Goal: Task Accomplishment & Management: Use online tool/utility

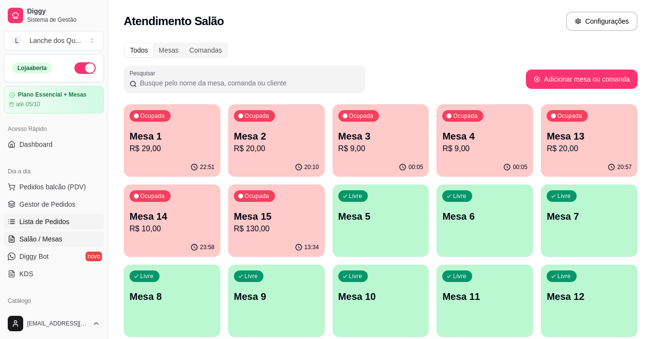
click at [48, 218] on span "Lista de Pedidos" at bounding box center [44, 222] width 50 height 10
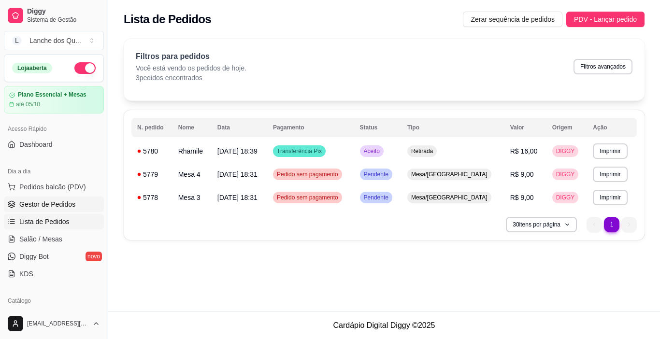
click at [57, 206] on span "Gestor de Pedidos" at bounding box center [47, 205] width 56 height 10
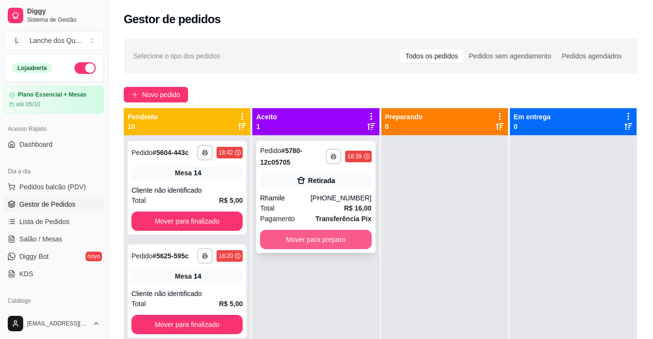
click at [345, 239] on button "Mover para preparo" at bounding box center [315, 239] width 111 height 19
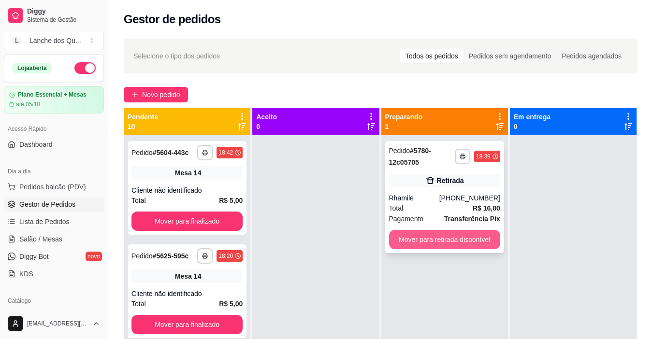
click at [420, 242] on button "Mover para retirada disponível" at bounding box center [444, 239] width 111 height 19
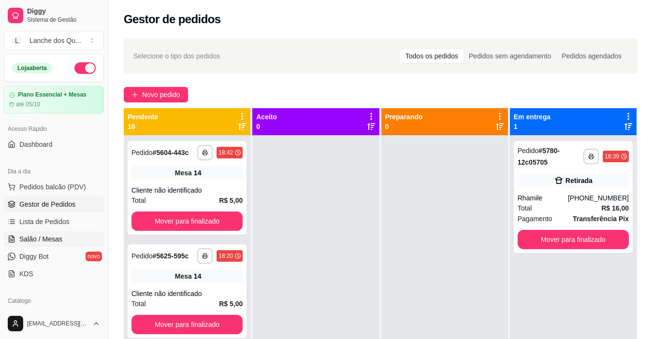
click at [50, 239] on span "Salão / Mesas" at bounding box center [40, 240] width 43 height 10
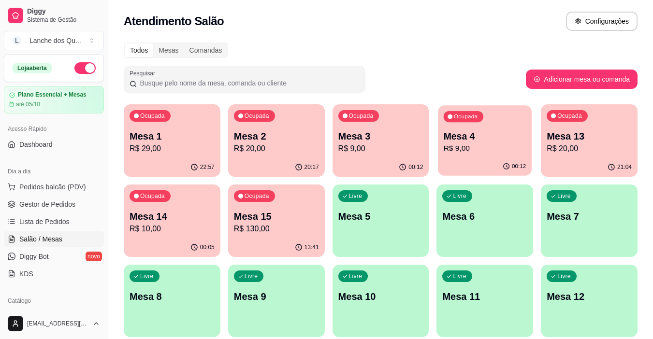
click at [483, 142] on p "Mesa 4" at bounding box center [485, 136] width 83 height 13
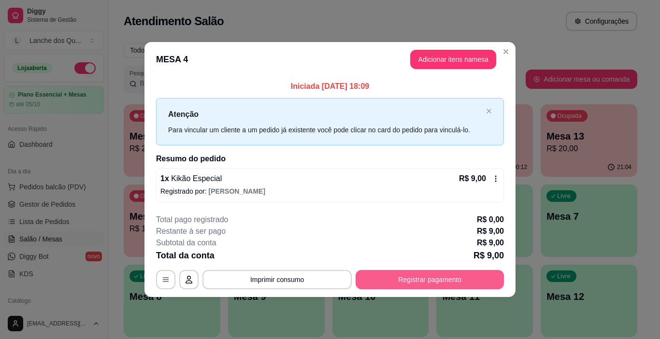
click at [444, 281] on button "Registrar pagamento" at bounding box center [430, 279] width 148 height 19
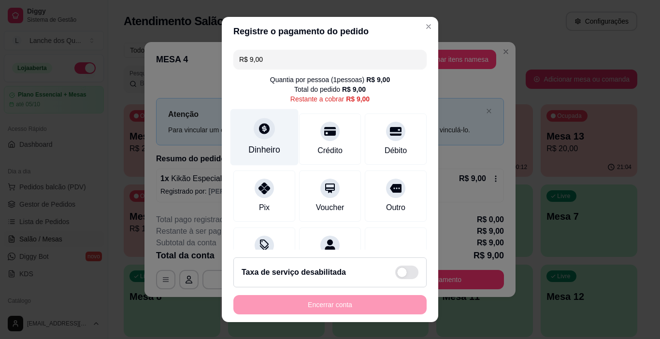
click at [264, 136] on div at bounding box center [264, 128] width 21 height 21
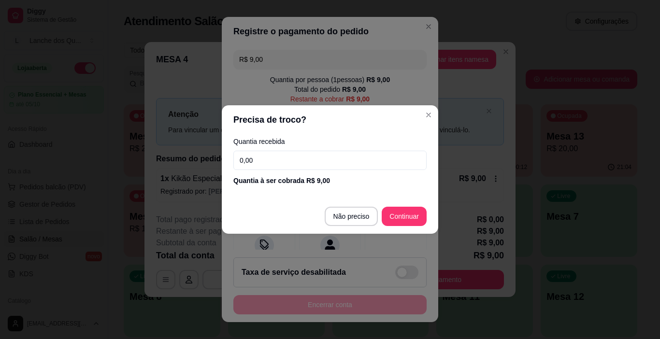
drag, startPoint x: 209, startPoint y: 160, endPoint x: 181, endPoint y: 160, distance: 28.0
click at [185, 162] on div "Precisa de troco? Quantia recebida 0,00 Quantia à ser cobrada R$ 9,00 Não preci…" at bounding box center [330, 169] width 660 height 339
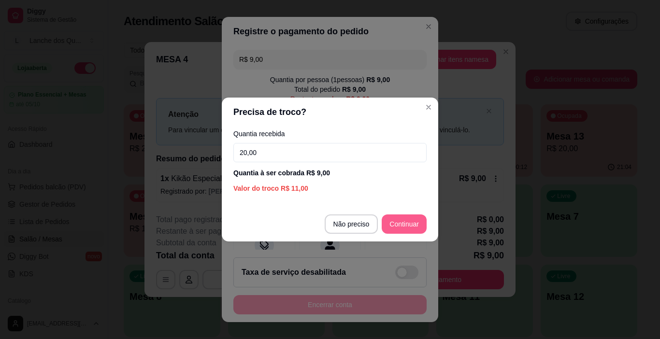
type input "20,00"
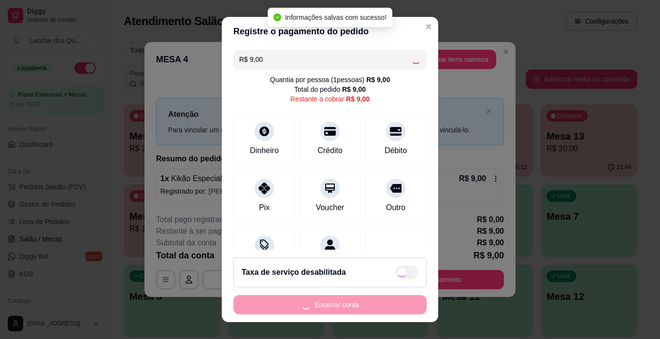
type input "R$ 0,00"
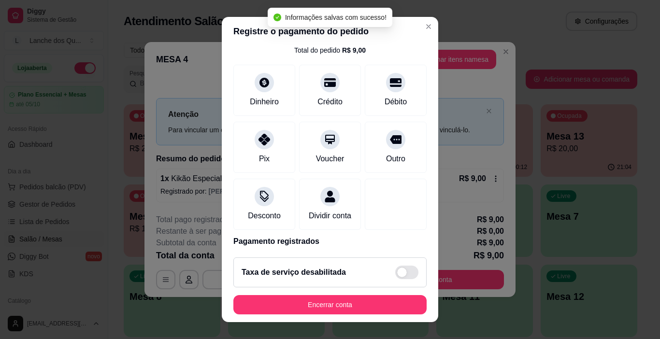
scroll to position [85, 0]
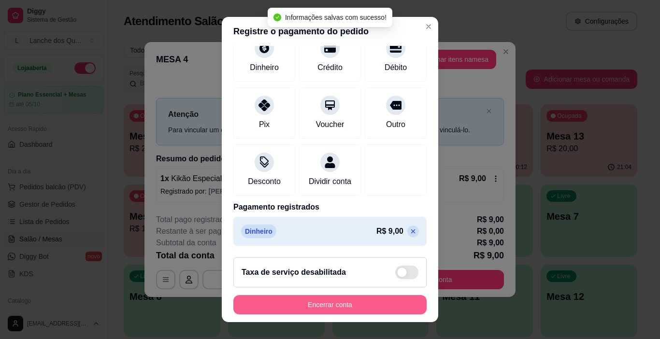
click at [355, 303] on button "Encerrar conta" at bounding box center [330, 304] width 193 height 19
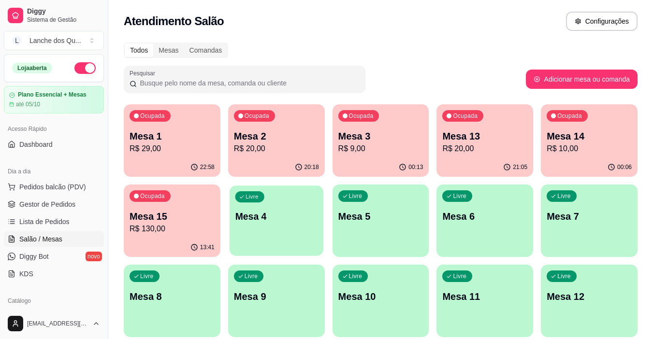
click at [269, 242] on div "Livre Mesa 4" at bounding box center [277, 215] width 94 height 59
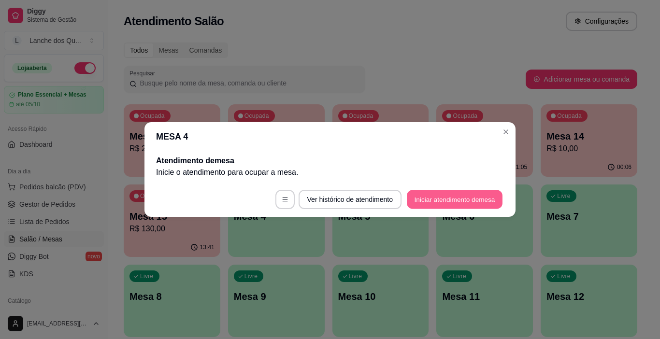
click at [467, 201] on button "Iniciar atendimento de mesa" at bounding box center [455, 200] width 96 height 19
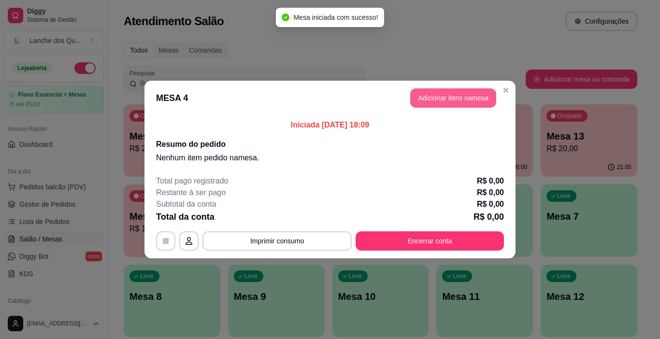
click at [454, 98] on button "Adicionar itens na mesa" at bounding box center [454, 97] width 86 height 19
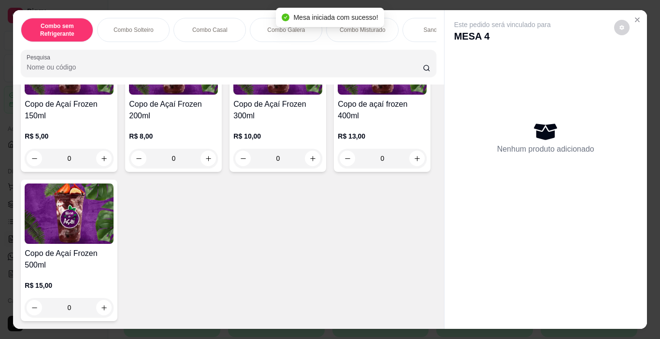
scroll to position [2224, 0]
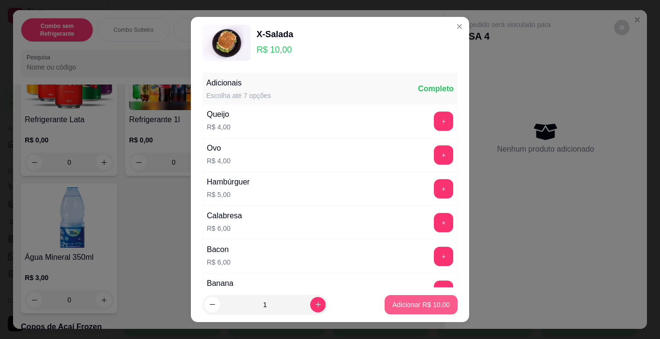
click at [428, 303] on p "Adicionar R$ 10,00" at bounding box center [422, 305] width 58 height 10
type input "1"
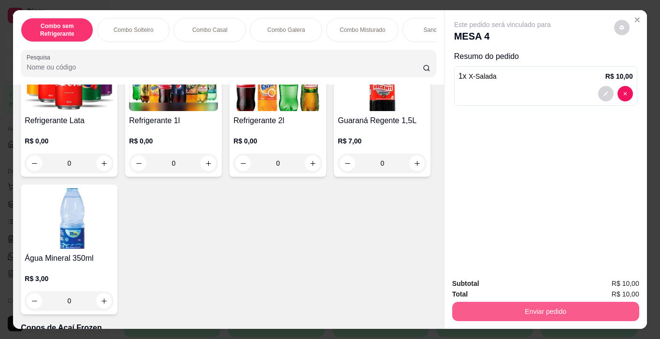
click at [527, 308] on button "Enviar pedido" at bounding box center [546, 311] width 187 height 19
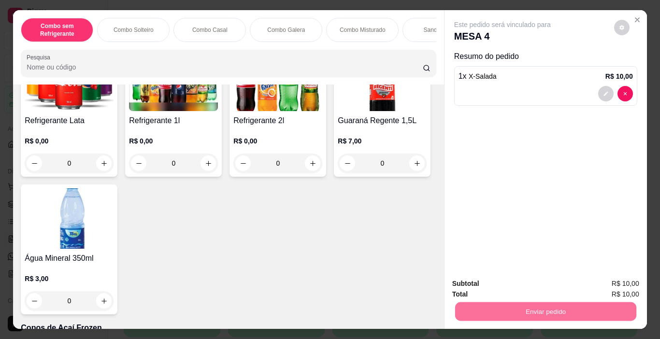
click at [611, 275] on button "Enviar pedido" at bounding box center [614, 284] width 53 height 18
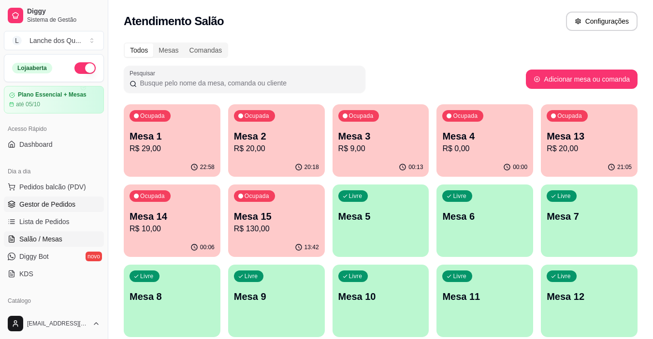
click at [43, 201] on span "Gestor de Pedidos" at bounding box center [47, 205] width 56 height 10
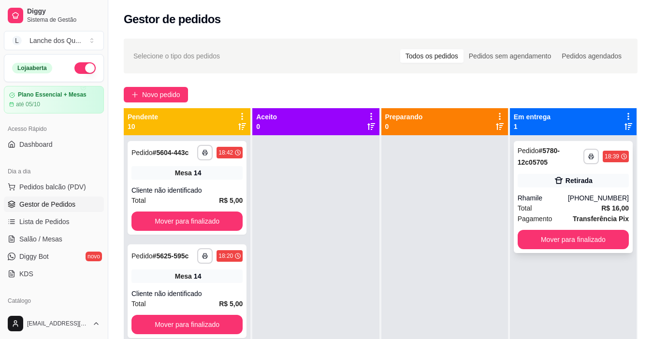
click at [562, 196] on div "Rhamile" at bounding box center [543, 198] width 50 height 10
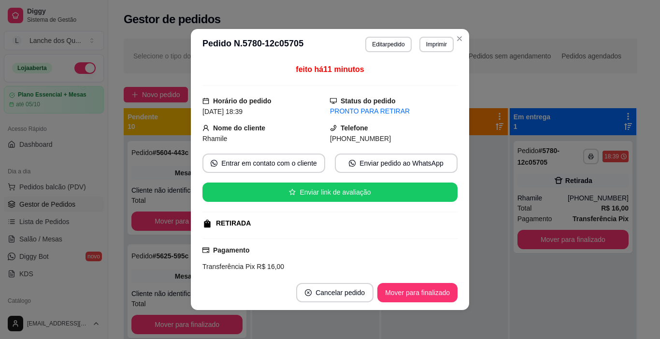
scroll to position [92, 0]
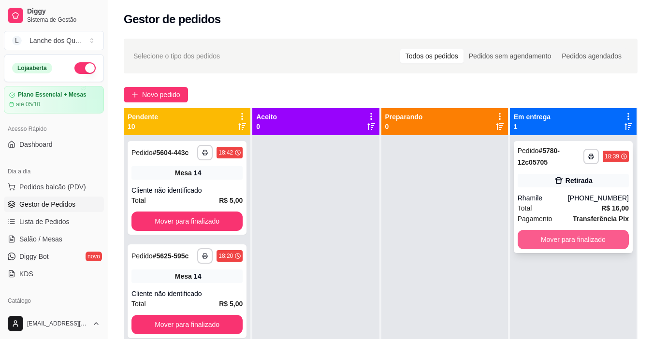
click at [531, 243] on button "Mover para finalizado" at bounding box center [573, 239] width 111 height 19
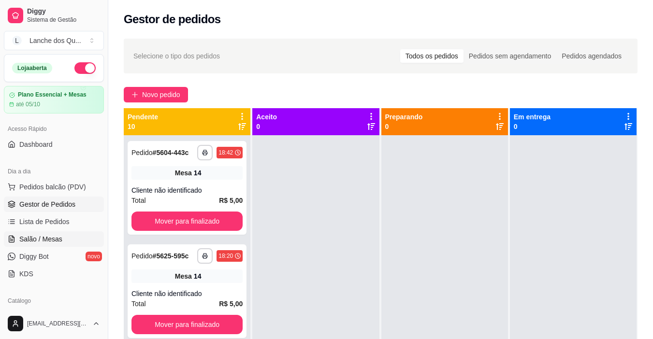
click at [43, 239] on span "Salão / Mesas" at bounding box center [40, 240] width 43 height 10
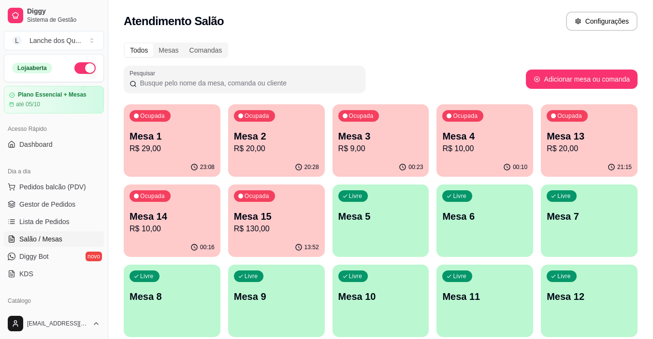
click at [370, 142] on p "Mesa 3" at bounding box center [380, 137] width 85 height 14
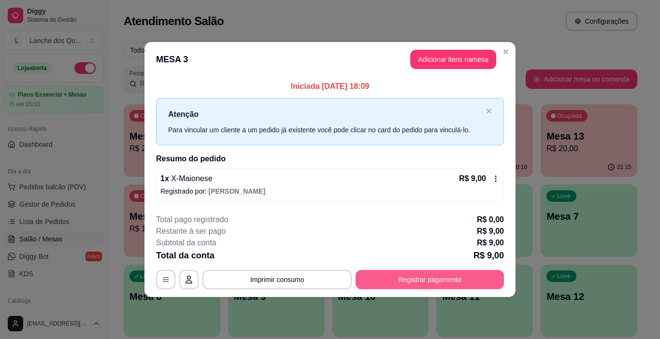
click at [418, 281] on button "Registrar pagamento" at bounding box center [430, 279] width 148 height 19
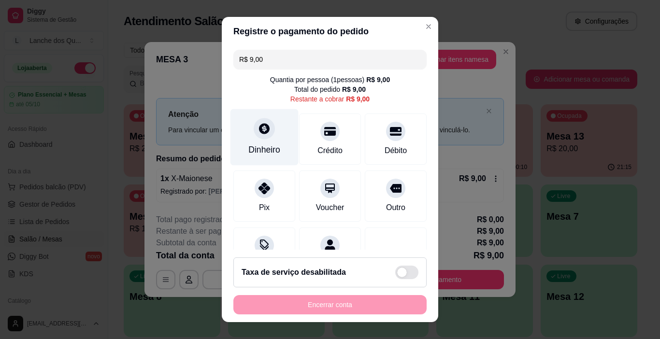
click at [257, 142] on div "Dinheiro" at bounding box center [265, 137] width 68 height 57
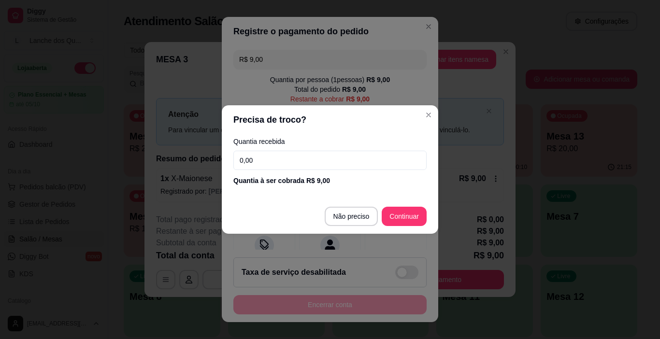
click at [257, 158] on input "0,00" at bounding box center [330, 160] width 193 height 19
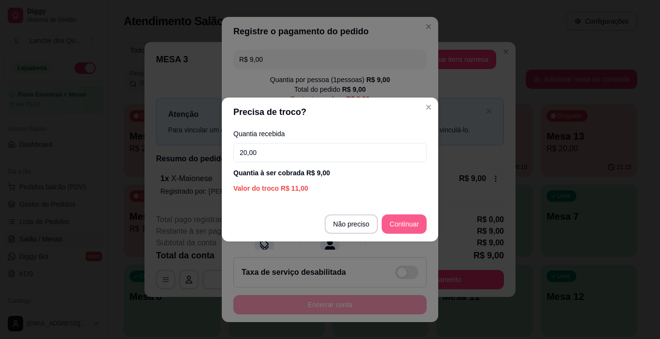
type input "20,00"
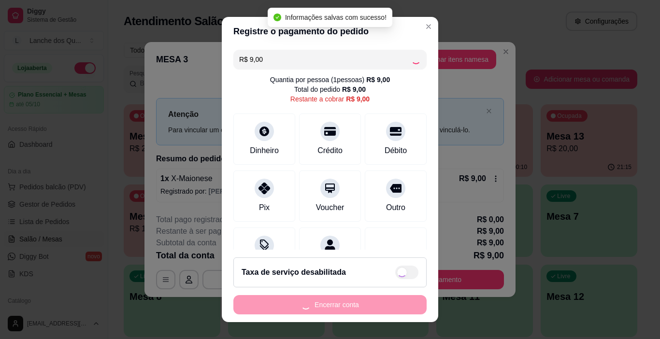
type input "R$ 0,00"
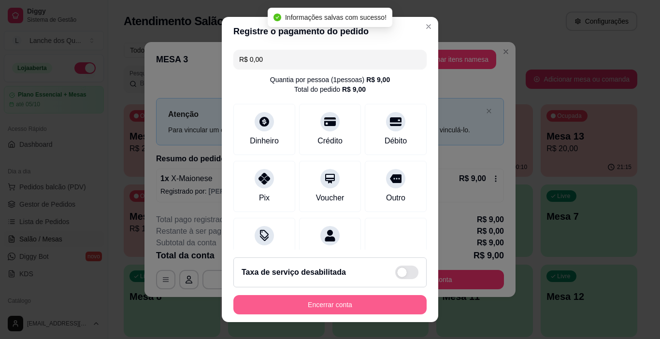
click at [324, 306] on button "Encerrar conta" at bounding box center [330, 304] width 193 height 19
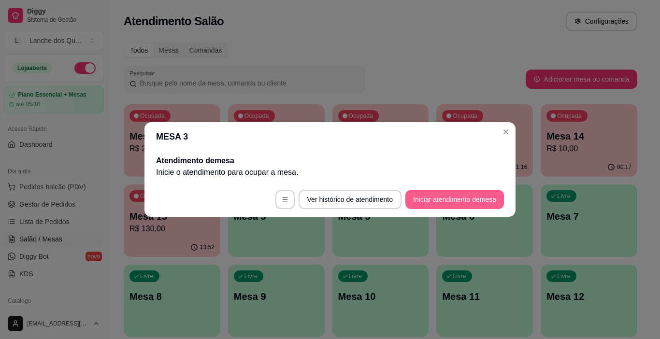
click at [449, 202] on button "Iniciar atendimento de mesa" at bounding box center [455, 199] width 99 height 19
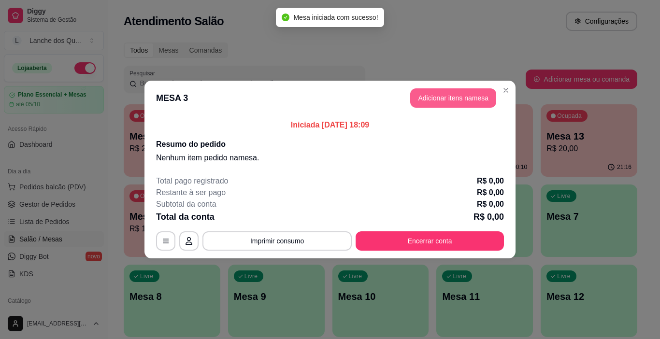
click at [431, 99] on button "Adicionar itens na mesa" at bounding box center [454, 97] width 86 height 19
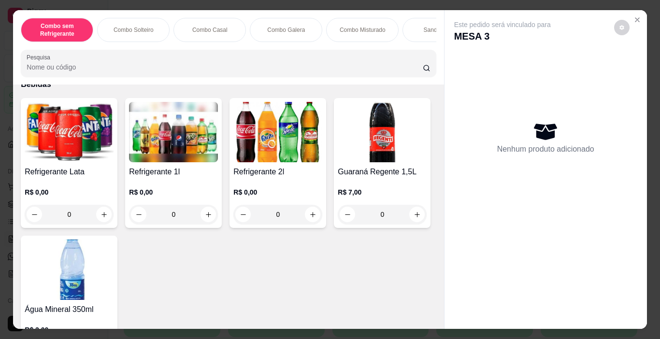
scroll to position [2224, 0]
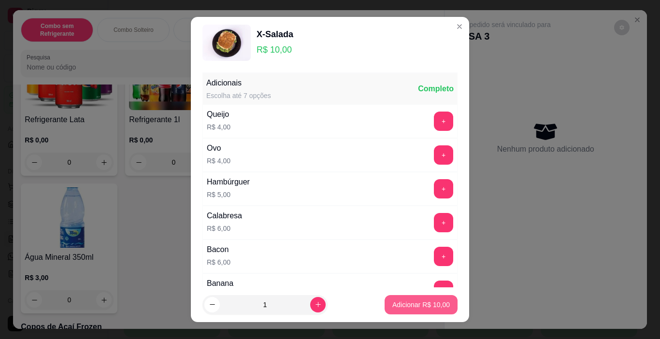
click at [409, 306] on p "Adicionar R$ 10,00" at bounding box center [422, 305] width 58 height 10
type input "1"
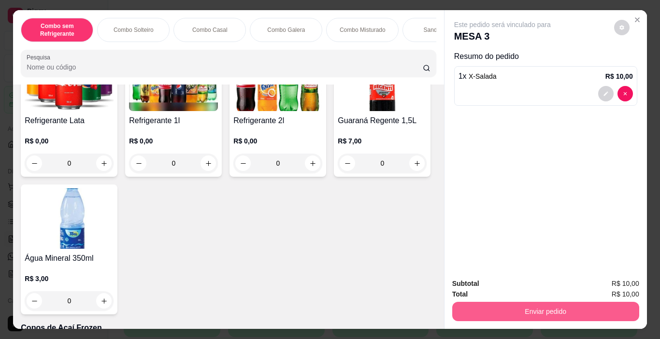
click at [486, 310] on button "Enviar pedido" at bounding box center [546, 311] width 187 height 19
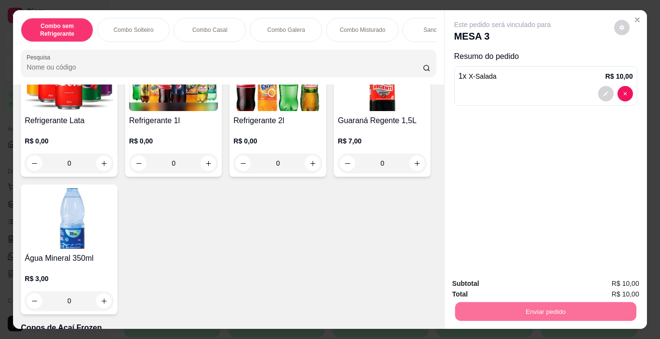
click at [603, 282] on button "Enviar pedido" at bounding box center [614, 284] width 53 height 18
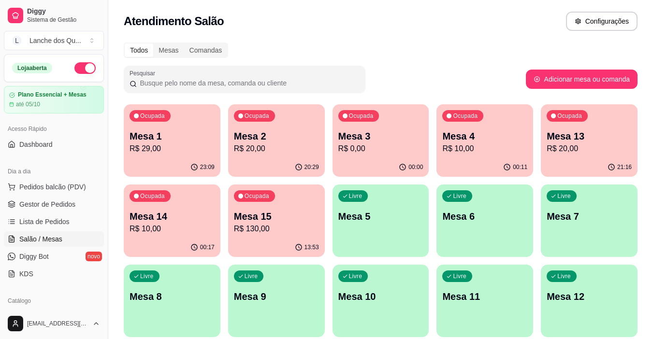
click at [372, 141] on p "Mesa 3" at bounding box center [380, 137] width 85 height 14
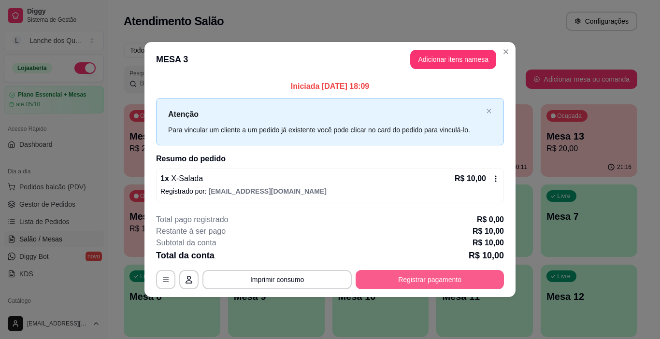
click at [436, 275] on button "Registrar pagamento" at bounding box center [430, 279] width 148 height 19
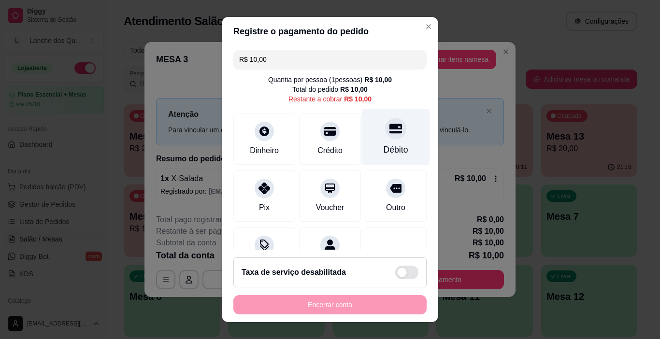
click at [384, 146] on div "Débito" at bounding box center [396, 150] width 25 height 13
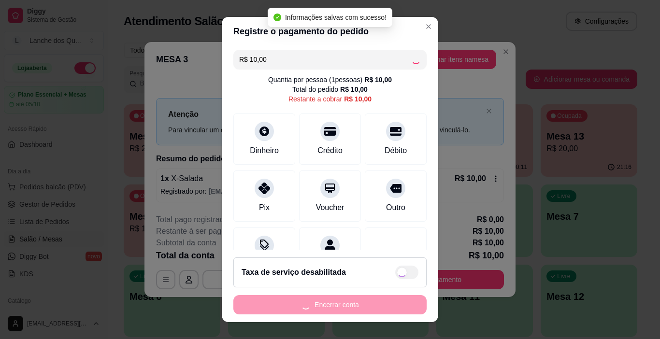
type input "R$ 0,00"
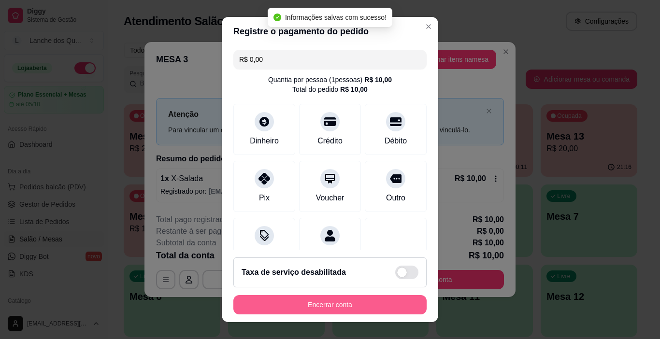
click at [337, 305] on button "Encerrar conta" at bounding box center [330, 304] width 193 height 19
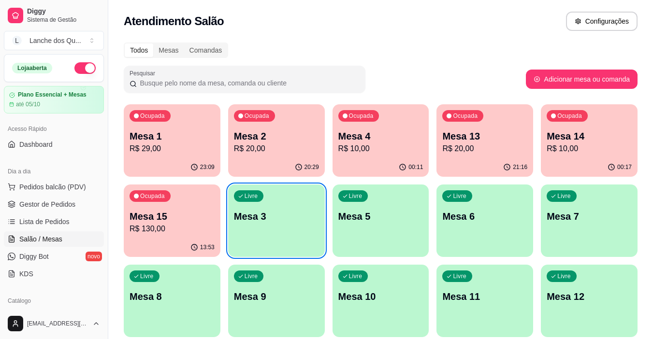
click at [338, 134] on div "Ocupada Mesa 4 R$ 10,00" at bounding box center [381, 131] width 97 height 54
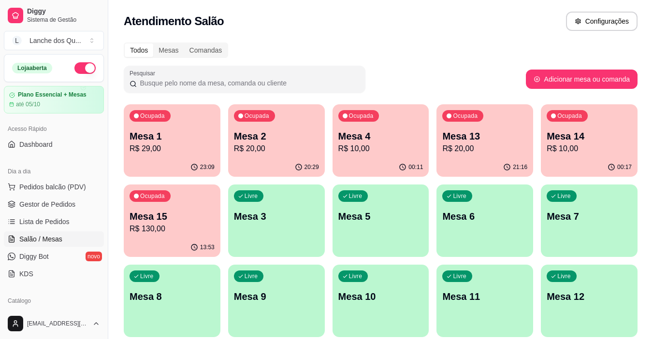
click at [487, 147] on p "R$ 20,00" at bounding box center [484, 149] width 85 height 12
click at [585, 139] on p "Mesa 14" at bounding box center [589, 137] width 85 height 14
click at [271, 142] on p "Mesa 2" at bounding box center [276, 137] width 85 height 14
click at [186, 130] on p "Mesa 1" at bounding box center [172, 136] width 83 height 13
click at [144, 220] on p "Mesa 15" at bounding box center [172, 216] width 83 height 13
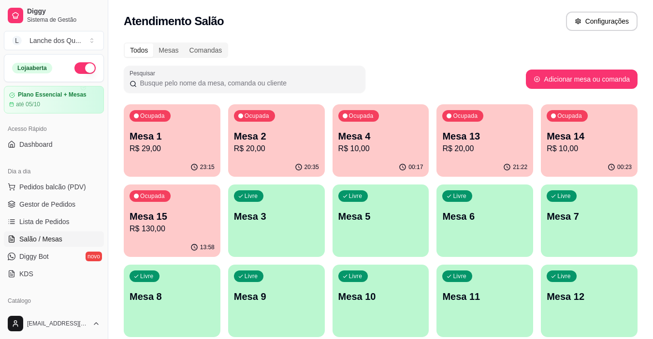
click at [389, 145] on p "R$ 10,00" at bounding box center [380, 149] width 85 height 12
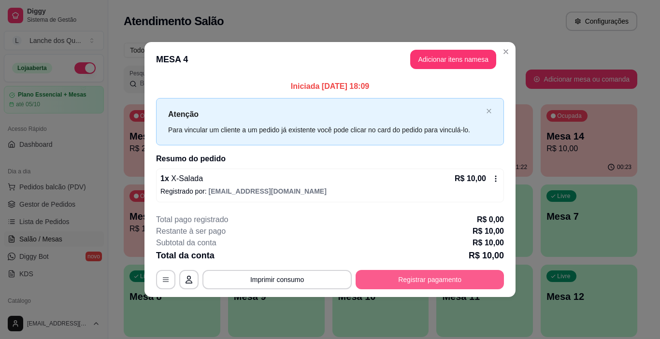
click at [426, 279] on button "Registrar pagamento" at bounding box center [430, 279] width 148 height 19
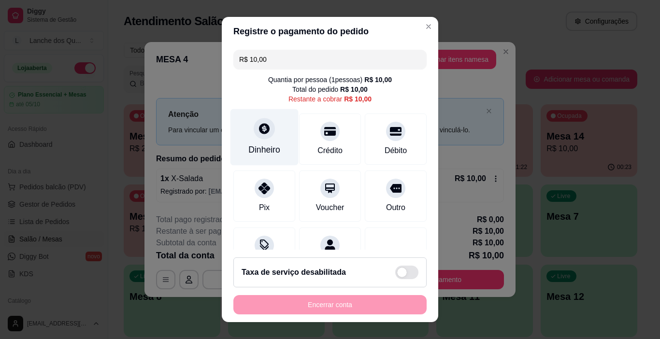
click at [265, 148] on div "Dinheiro" at bounding box center [265, 150] width 32 height 13
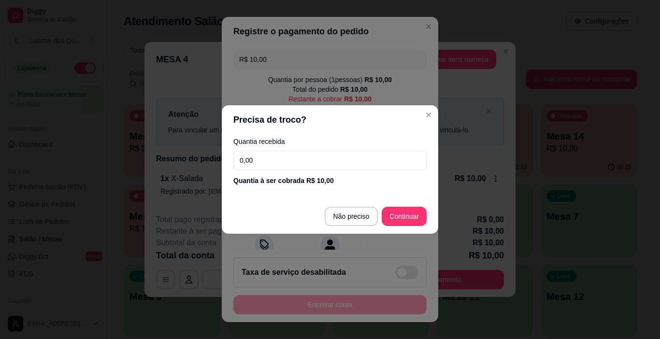
click at [268, 163] on input "0,00" at bounding box center [330, 160] width 193 height 19
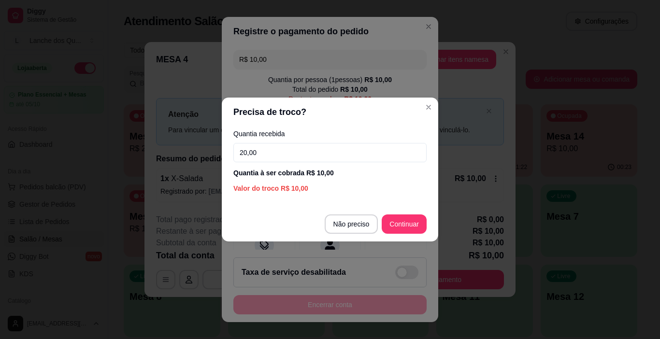
type input "20,00"
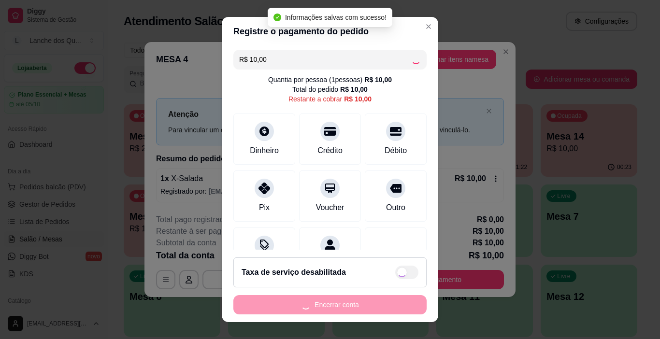
type input "R$ 0,00"
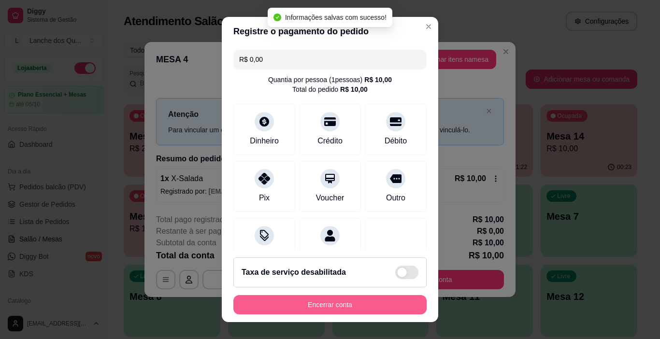
click at [302, 304] on button "Encerrar conta" at bounding box center [330, 304] width 193 height 19
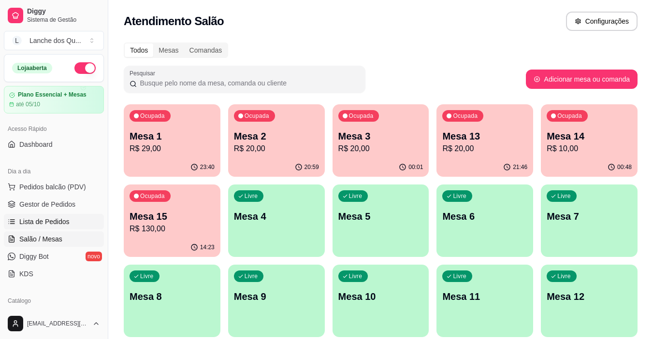
click at [48, 218] on span "Lista de Pedidos" at bounding box center [44, 222] width 50 height 10
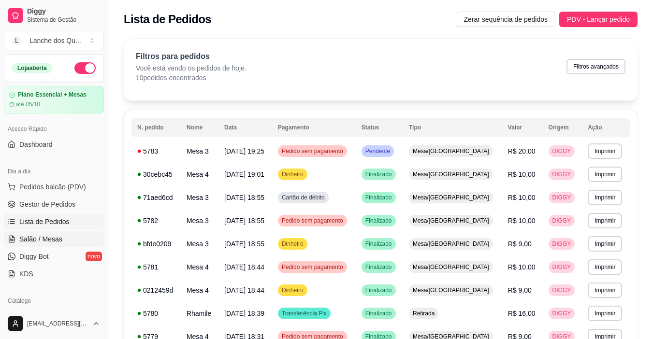
click at [54, 237] on span "Salão / Mesas" at bounding box center [40, 240] width 43 height 10
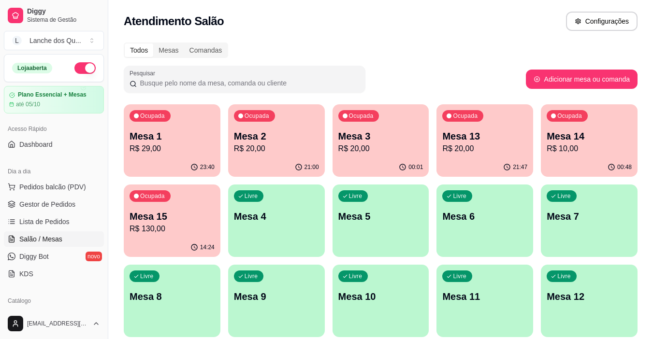
click at [172, 146] on p "R$ 29,00" at bounding box center [172, 149] width 85 height 12
click at [267, 156] on div "Ocupada Mesa 2 R$ 20,00" at bounding box center [276, 131] width 97 height 54
click at [382, 147] on p "R$ 20,00" at bounding box center [380, 149] width 85 height 12
click at [386, 141] on p "Mesa 3" at bounding box center [380, 137] width 85 height 14
click at [275, 146] on p "R$ 20,00" at bounding box center [276, 149] width 85 height 12
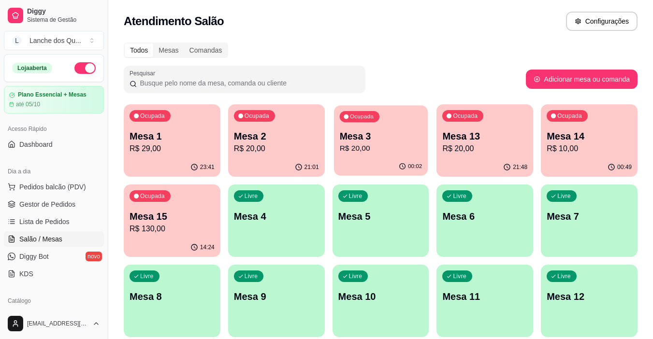
click at [375, 168] on div "00:02" at bounding box center [381, 167] width 94 height 18
click at [282, 120] on div "Ocupada Mesa 2 R$ 20,00" at bounding box center [276, 131] width 97 height 54
click at [396, 126] on div "Ocupada Mesa 3 R$ 20,00" at bounding box center [381, 131] width 94 height 52
click at [290, 232] on div "Livre Mesa 4" at bounding box center [276, 215] width 97 height 61
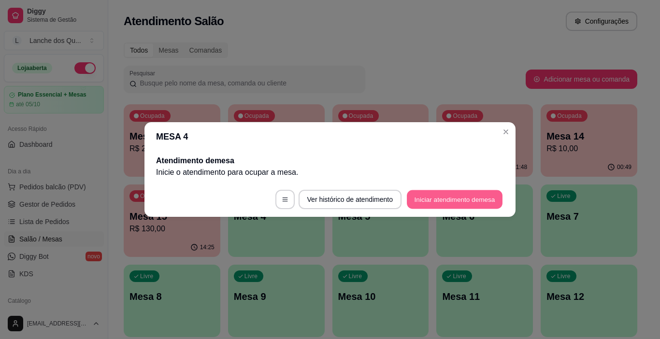
click at [469, 205] on button "Iniciar atendimento de mesa" at bounding box center [455, 200] width 96 height 19
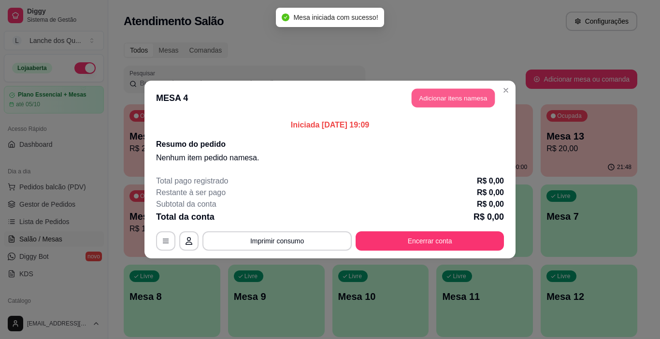
click at [476, 103] on button "Adicionar itens na mesa" at bounding box center [453, 98] width 83 height 19
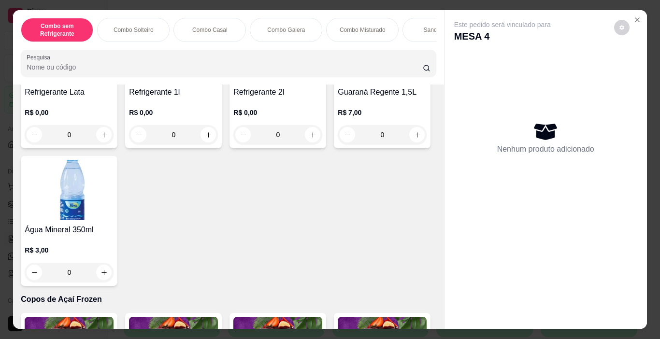
scroll to position [2268, 0]
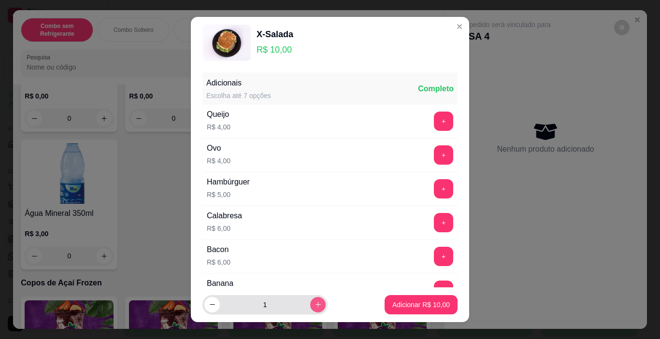
click at [315, 304] on icon "increase-product-quantity" at bounding box center [318, 304] width 7 height 7
type input "2"
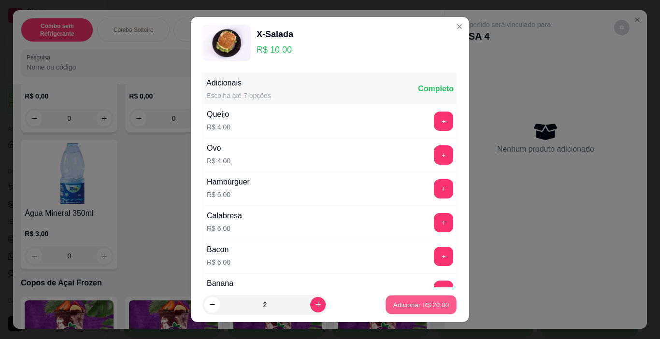
click at [402, 305] on p "Adicionar R$ 20,00" at bounding box center [422, 304] width 56 height 9
type input "2"
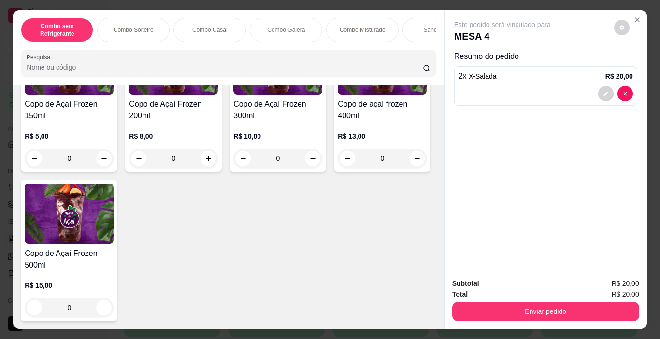
scroll to position [3042, 0]
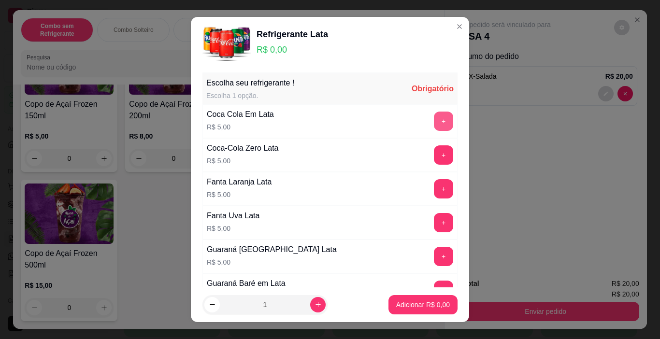
click at [434, 119] on button "+" at bounding box center [443, 121] width 19 height 19
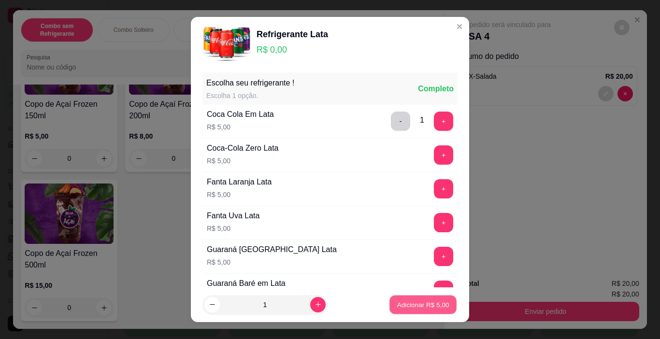
click at [431, 299] on button "Adicionar R$ 5,00" at bounding box center [423, 305] width 67 height 19
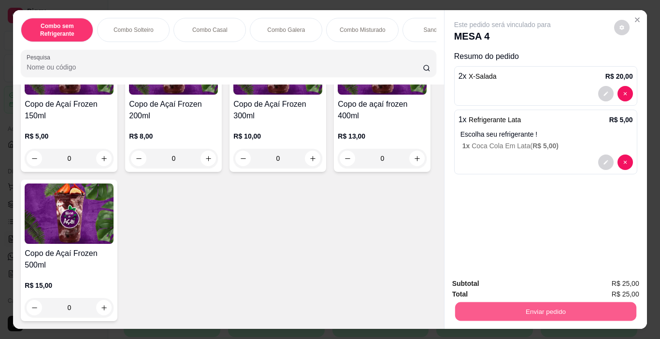
click at [550, 312] on button "Enviar pedido" at bounding box center [545, 312] width 181 height 19
click at [624, 288] on button "Enviar pedido" at bounding box center [614, 284] width 53 height 18
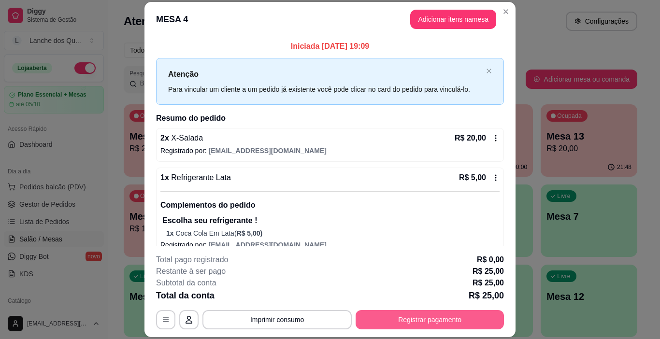
click at [465, 321] on button "Registrar pagamento" at bounding box center [430, 319] width 148 height 19
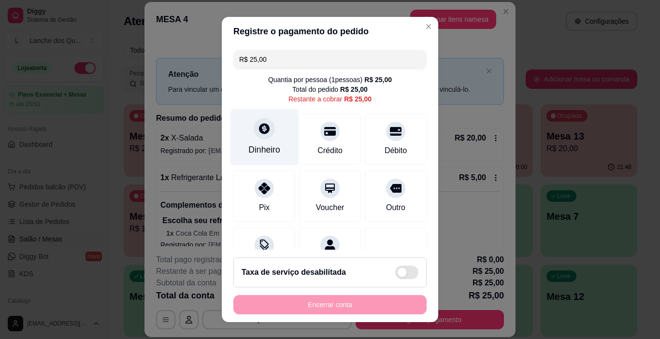
click at [268, 140] on div "Dinheiro" at bounding box center [265, 137] width 68 height 57
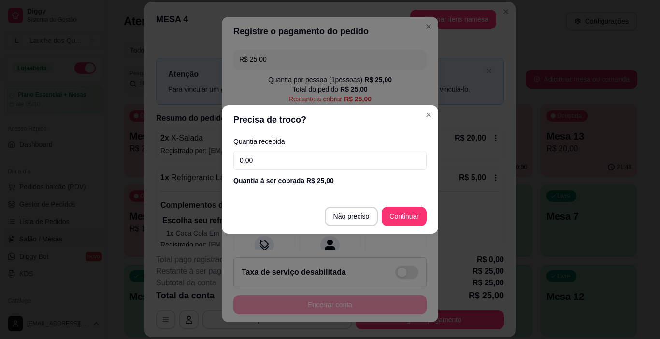
click at [323, 149] on section "Precisa de troco? Quantia recebida 0,00 Quantia à ser cobrada R$ 25,00 Não prec…" at bounding box center [330, 169] width 217 height 129
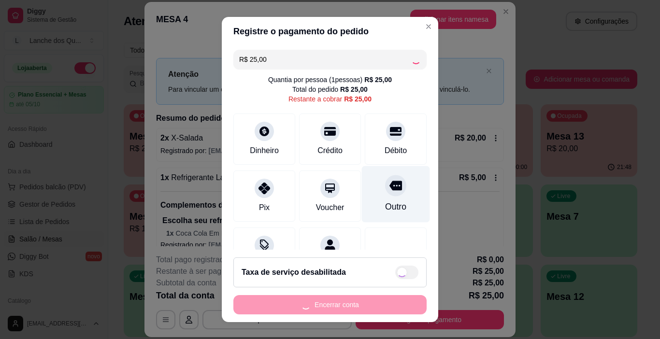
click at [362, 218] on div "Outro" at bounding box center [396, 194] width 68 height 57
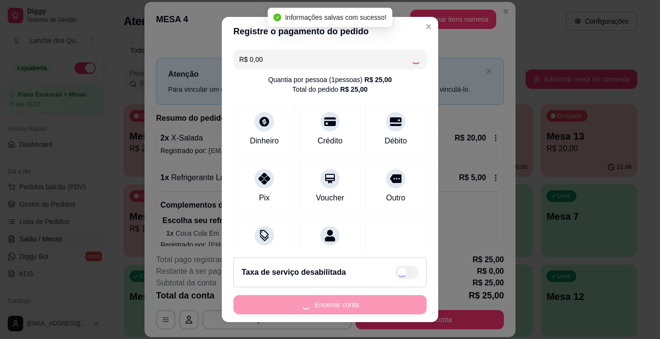
type input "R$ 0,00"
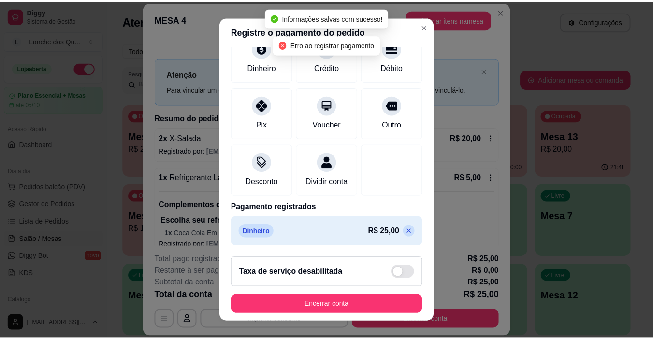
scroll to position [85, 0]
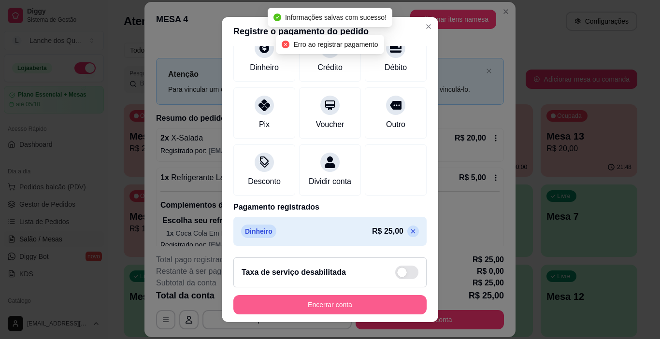
click at [358, 303] on button "Encerrar conta" at bounding box center [330, 304] width 193 height 19
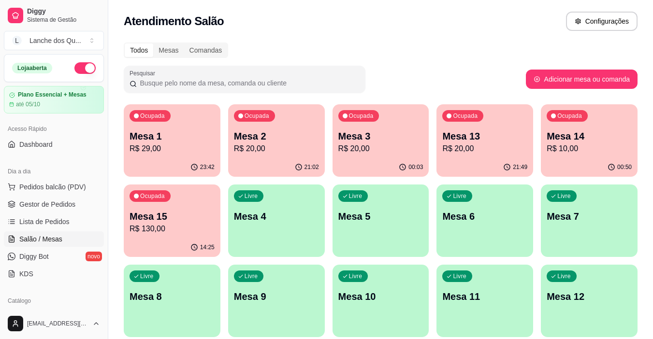
click at [368, 154] on p "R$ 20,00" at bounding box center [380, 149] width 85 height 12
click at [278, 154] on p "R$ 20,00" at bounding box center [276, 149] width 85 height 12
click at [379, 150] on p "R$ 20,00" at bounding box center [380, 149] width 85 height 12
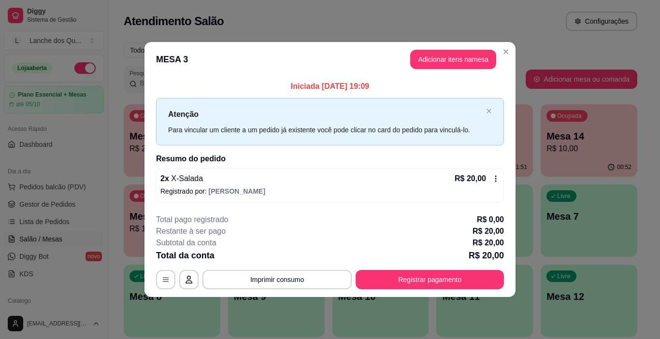
drag, startPoint x: 335, startPoint y: 85, endPoint x: 379, endPoint y: 84, distance: 43.5
click at [379, 84] on p "Iniciada [DATE] 19:09" at bounding box center [330, 87] width 348 height 12
drag, startPoint x: 303, startPoint y: 88, endPoint x: 344, endPoint y: 87, distance: 41.1
click at [343, 87] on p "Iniciada [DATE] 19:09" at bounding box center [330, 87] width 348 height 12
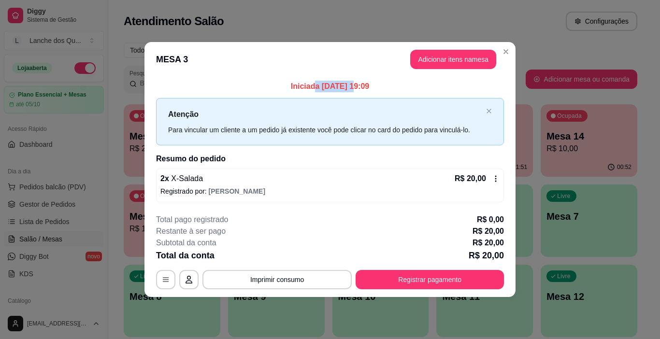
click at [345, 87] on p "Iniciada [DATE] 19:09" at bounding box center [330, 87] width 348 height 12
click at [372, 87] on p "Iniciada [DATE] 19:09" at bounding box center [330, 87] width 348 height 12
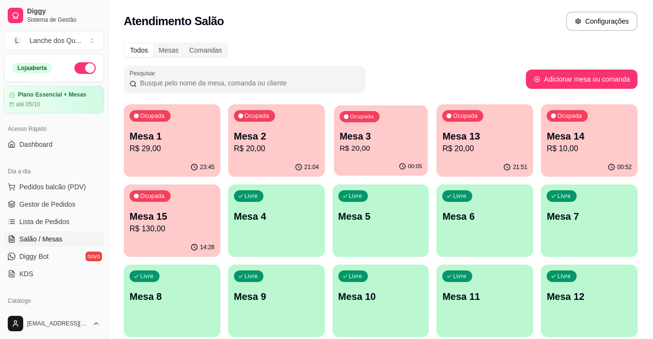
click at [380, 146] on p "R$ 20,00" at bounding box center [380, 148] width 83 height 11
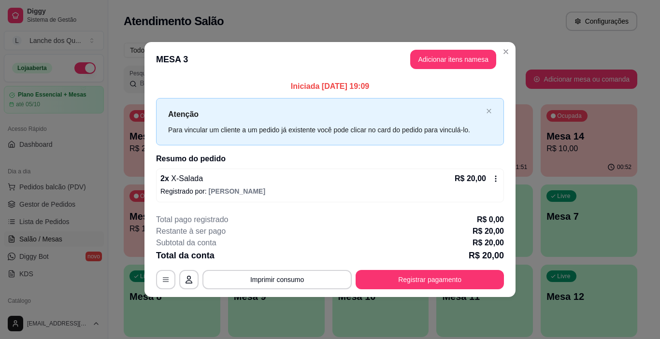
drag, startPoint x: 367, startPoint y: 84, endPoint x: 382, endPoint y: 87, distance: 15.4
click at [382, 87] on p "Iniciada [DATE] 19:09" at bounding box center [330, 87] width 348 height 12
click at [368, 87] on p "Iniciada [DATE] 19:09" at bounding box center [330, 87] width 348 height 12
click at [322, 89] on p "Iniciada [DATE] 19:09" at bounding box center [330, 87] width 348 height 12
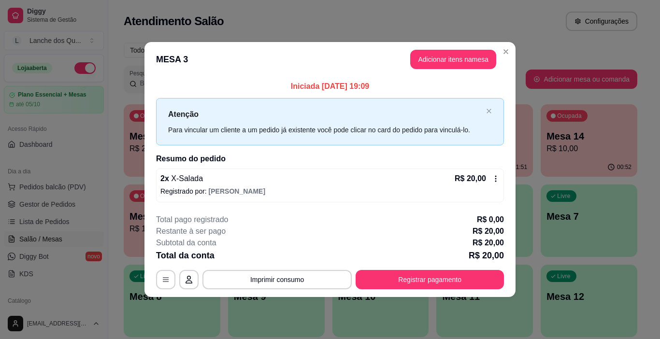
click at [322, 89] on p "Iniciada [DATE] 19:09" at bounding box center [330, 87] width 348 height 12
click at [339, 83] on p "Iniciada [DATE] 19:09" at bounding box center [330, 87] width 348 height 12
click at [362, 89] on p "Iniciada [DATE] 19:09" at bounding box center [330, 87] width 348 height 12
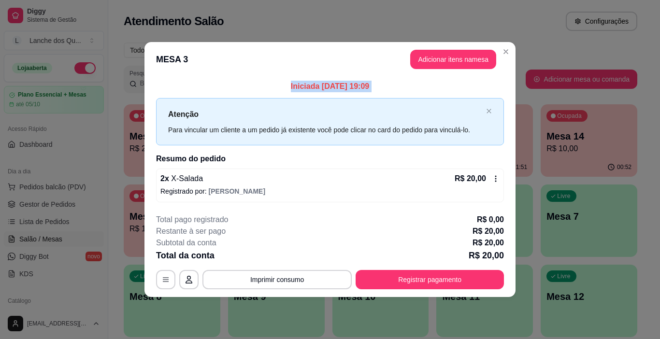
drag, startPoint x: 362, startPoint y: 89, endPoint x: 335, endPoint y: 94, distance: 28.0
click at [363, 89] on p "Iniciada [DATE] 19:09" at bounding box center [330, 87] width 348 height 12
click at [254, 205] on div "Iniciada [DATE] 19:09 Atenção Para vincular um cliente a um pedido já existente…" at bounding box center [330, 141] width 371 height 129
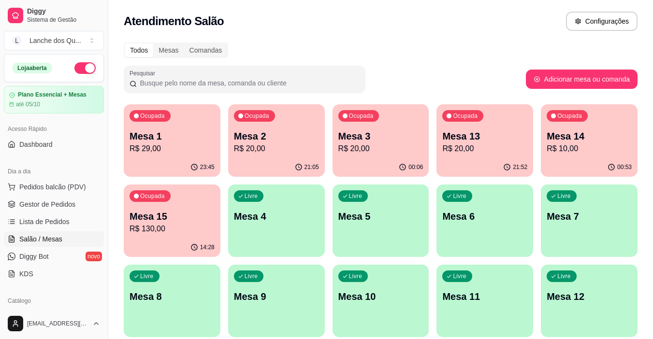
click at [301, 140] on p "Mesa 2" at bounding box center [276, 137] width 85 height 14
click at [389, 141] on p "Mesa 3" at bounding box center [380, 136] width 83 height 13
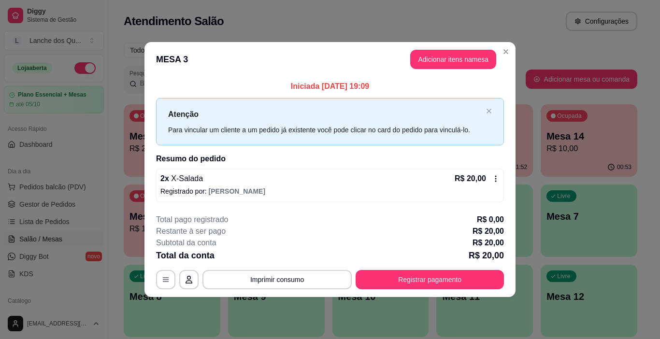
click at [473, 180] on p "R$ 20,00" at bounding box center [470, 179] width 31 height 12
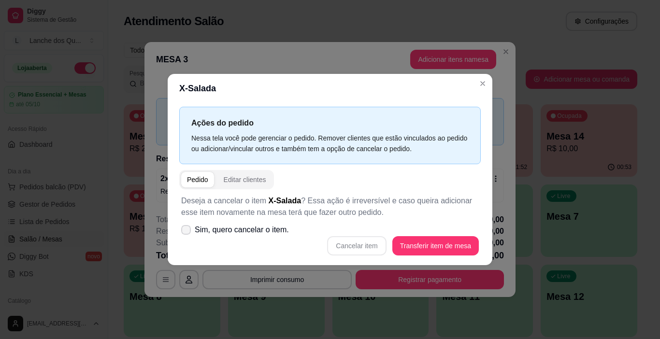
click at [225, 228] on span "Sim, quero cancelar o item." at bounding box center [242, 230] width 94 height 12
click at [187, 232] on input "Sim, quero cancelar o item." at bounding box center [184, 235] width 6 height 6
checkbox input "true"
click at [424, 258] on div "Deseja a cancelar o item X-Salada ? Essa ação é irreversível e caso queira adic…" at bounding box center [330, 226] width 302 height 72
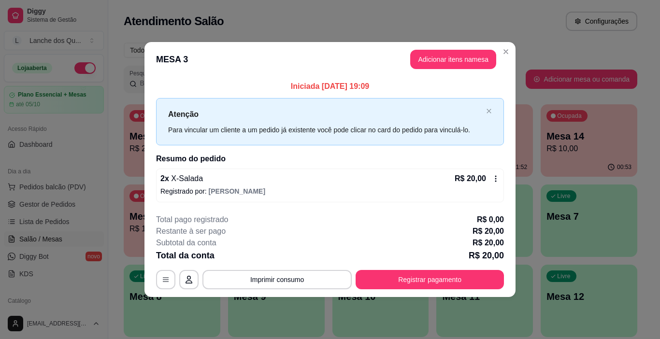
click at [433, 184] on div "2 x X-Salada R$ 20,00" at bounding box center [330, 179] width 339 height 12
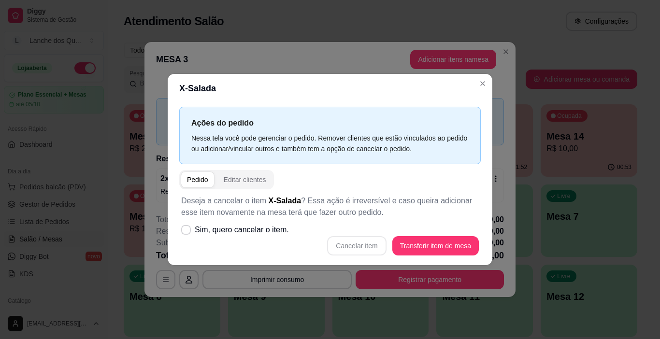
click at [212, 228] on span "Sim, quero cancelar o item." at bounding box center [242, 230] width 94 height 12
click at [187, 232] on input "Sim, quero cancelar o item." at bounding box center [184, 235] width 6 height 6
checkbox input "true"
click at [371, 242] on button "Cancelar item" at bounding box center [356, 245] width 59 height 19
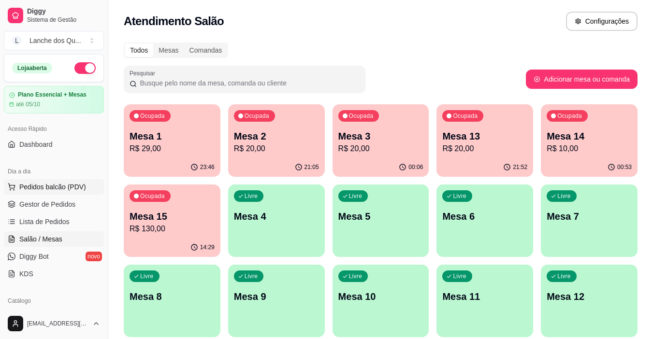
click at [36, 193] on button "Pedidos balcão (PDV)" at bounding box center [54, 186] width 100 height 15
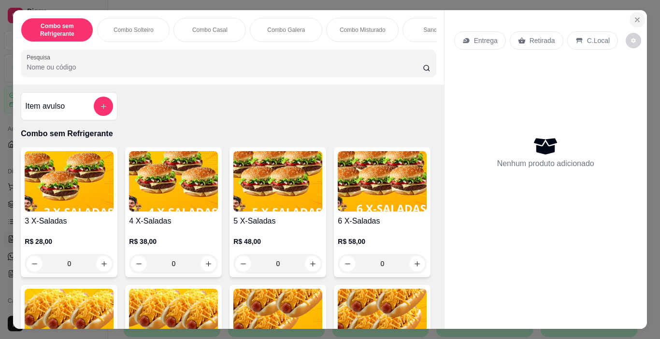
click at [632, 12] on button "Close" at bounding box center [637, 19] width 15 height 15
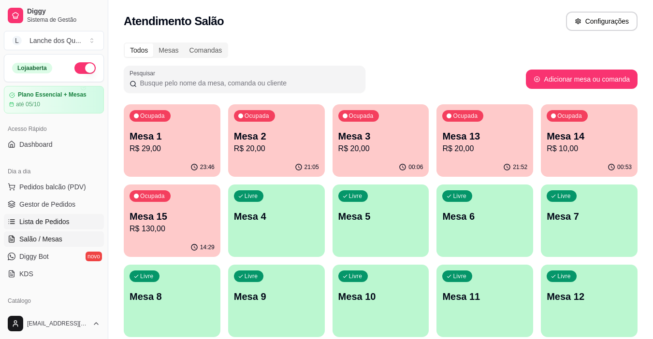
click at [38, 219] on span "Lista de Pedidos" at bounding box center [44, 222] width 50 height 10
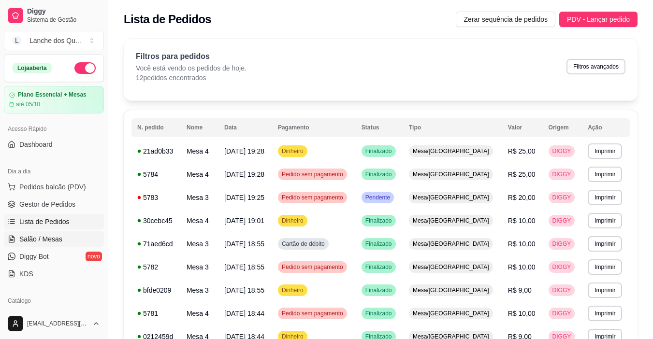
click at [58, 238] on span "Salão / Mesas" at bounding box center [40, 240] width 43 height 10
